Goal: Complete application form

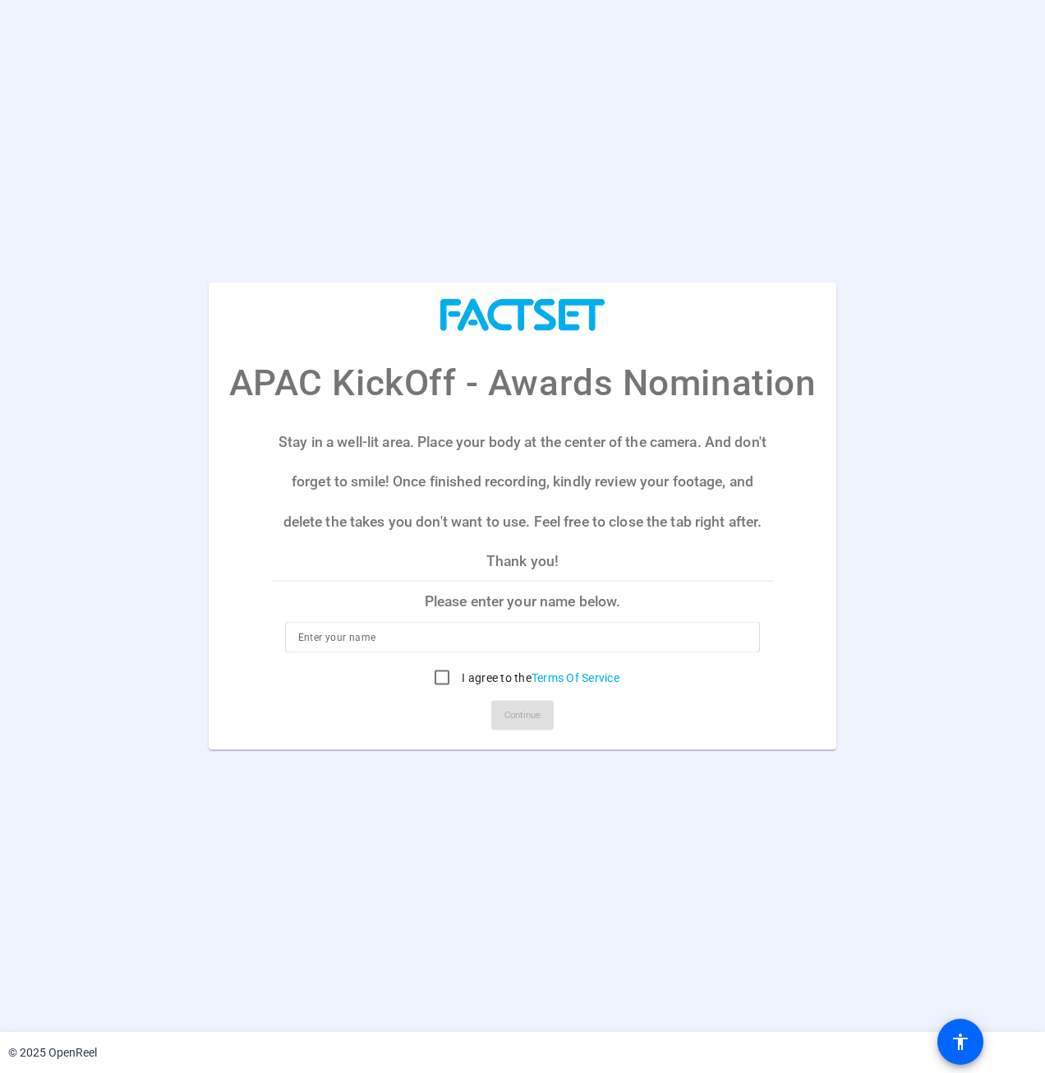
click at [601, 605] on p "Please enter your name below." at bounding box center [523, 601] width 502 height 39
click at [444, 678] on input "I agree to the Terms Of Service" at bounding box center [441, 676] width 33 height 33
checkbox input "true"
click at [707, 566] on p "Stay in a well-lit area. Place your body at the center of the camera. And don't…" at bounding box center [523, 500] width 502 height 159
click at [964, 600] on div "APAC KickOff - Awards Nomination Stay in a well-lit area. Place your body at th…" at bounding box center [522, 516] width 1045 height 467
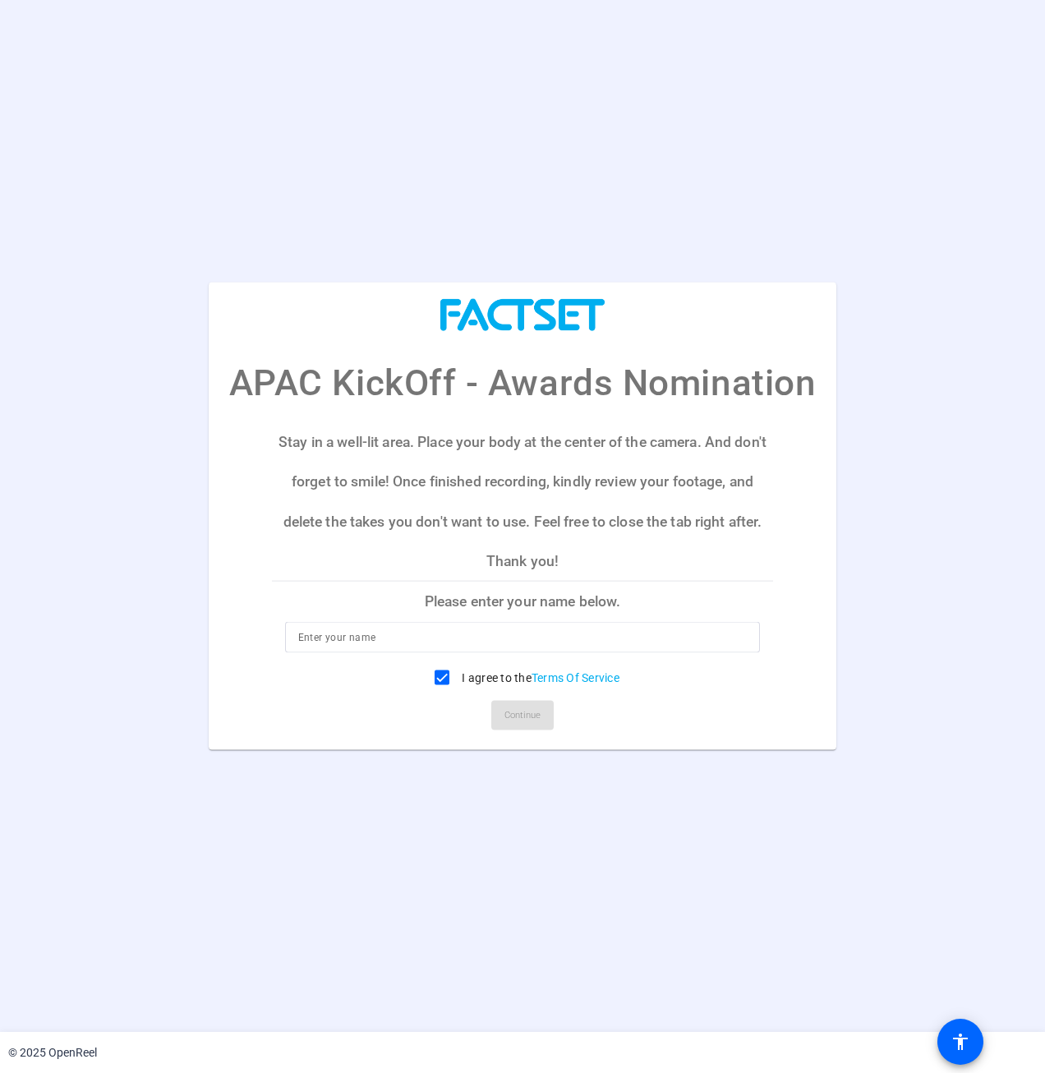
click at [951, 137] on openreel-ugc-auth "APAC KickOff - Awards Nomination Stay in a well-lit area. Place your body at th…" at bounding box center [522, 516] width 1045 height 1032
click at [819, 72] on openreel-ugc-auth "APAC KickOff - Awards Nomination Stay in a well-lit area. Place your body at th…" at bounding box center [522, 516] width 1045 height 1032
click at [1020, 363] on div "APAC KickOff - Awards Nomination Stay in a well-lit area. Place your body at th…" at bounding box center [522, 516] width 1045 height 467
click at [752, 195] on openreel-ugc-auth "APAC KickOff - Awards Nomination Stay in a well-lit area. Place your body at th…" at bounding box center [522, 516] width 1045 height 1032
click at [778, 225] on openreel-ugc-auth "APAC KickOff - Awards Nomination Stay in a well-lit area. Place your body at th…" at bounding box center [522, 516] width 1045 height 1032
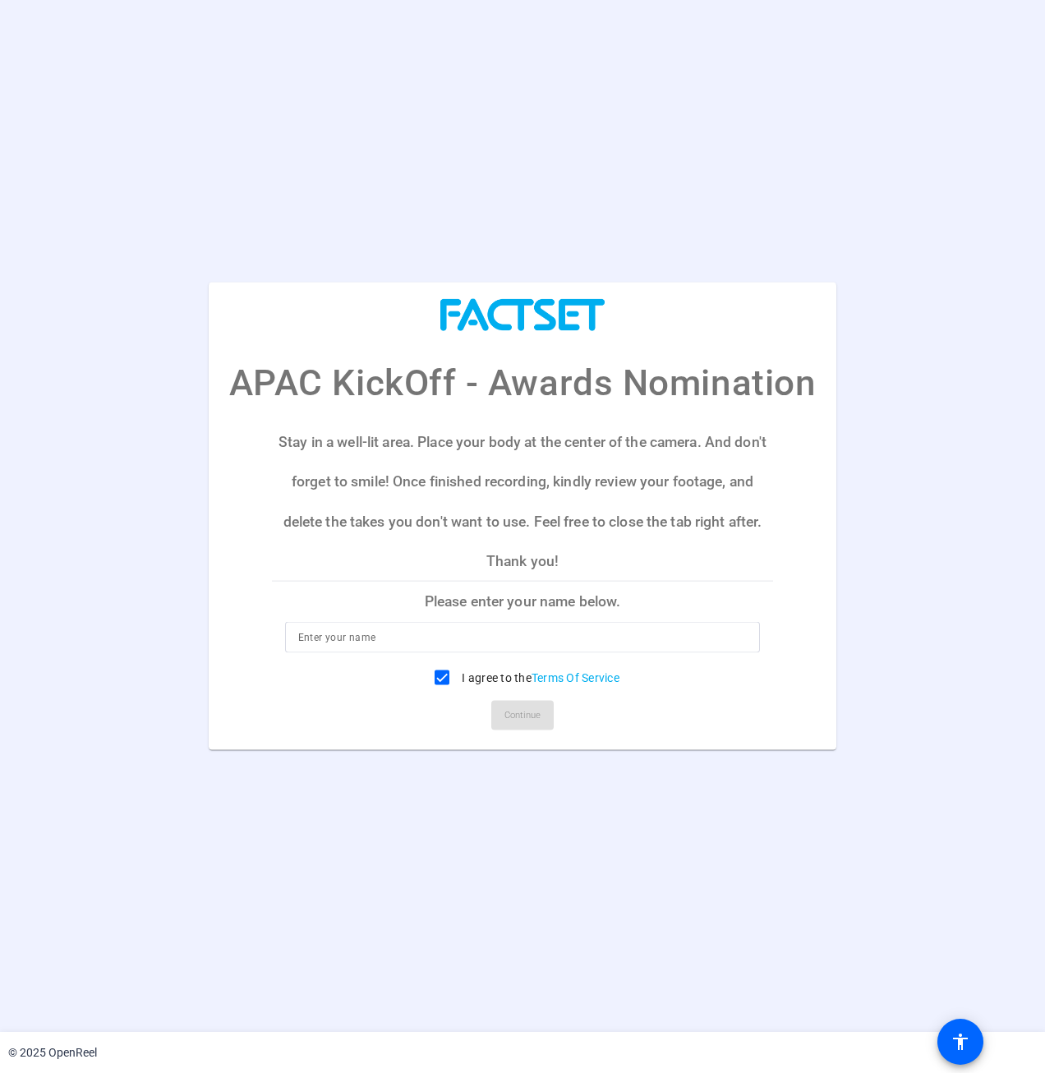
click at [883, 185] on openreel-ugc-auth "APAC KickOff - Awards Nomination Stay in a well-lit area. Place your body at th…" at bounding box center [522, 516] width 1045 height 1032
